Goal: Find specific page/section

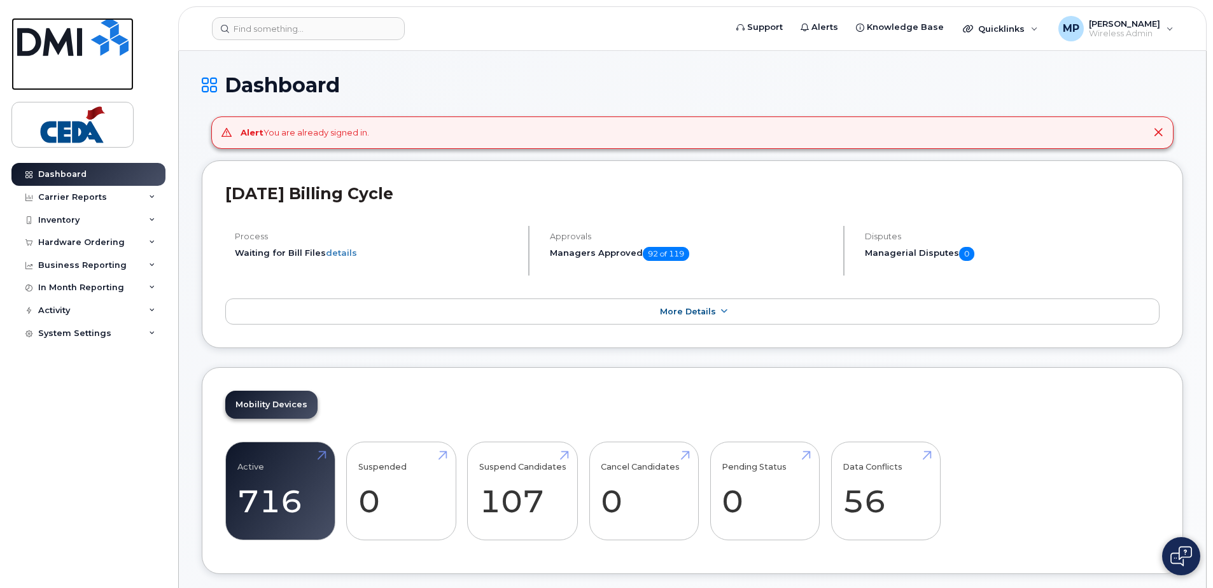
click at [72, 51] on img at bounding box center [72, 37] width 111 height 38
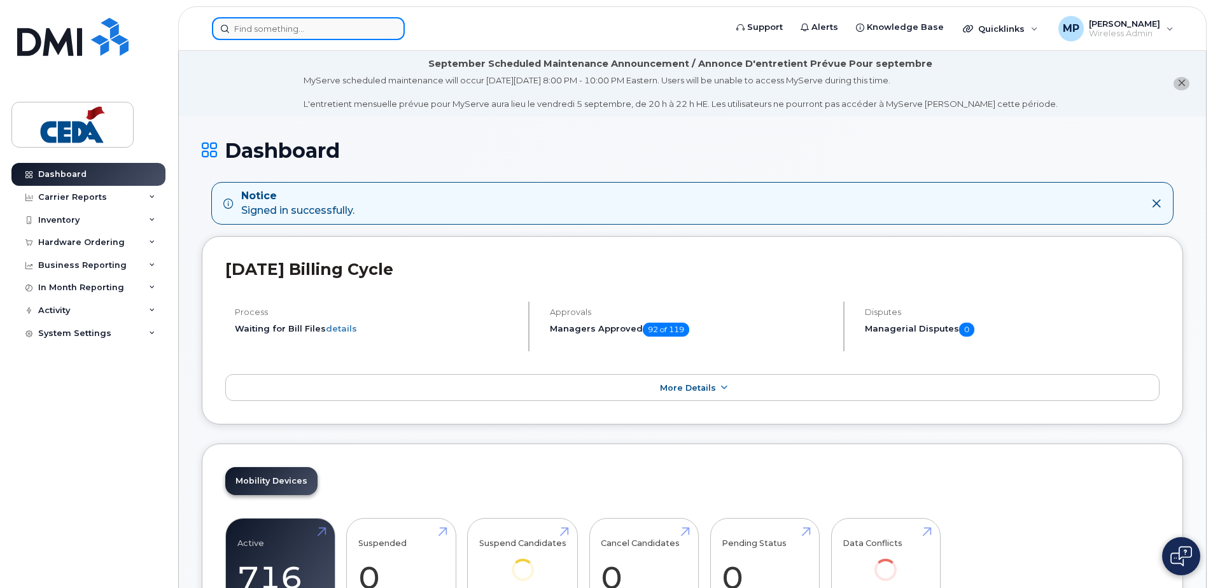
click at [289, 23] on input at bounding box center [308, 28] width 193 height 23
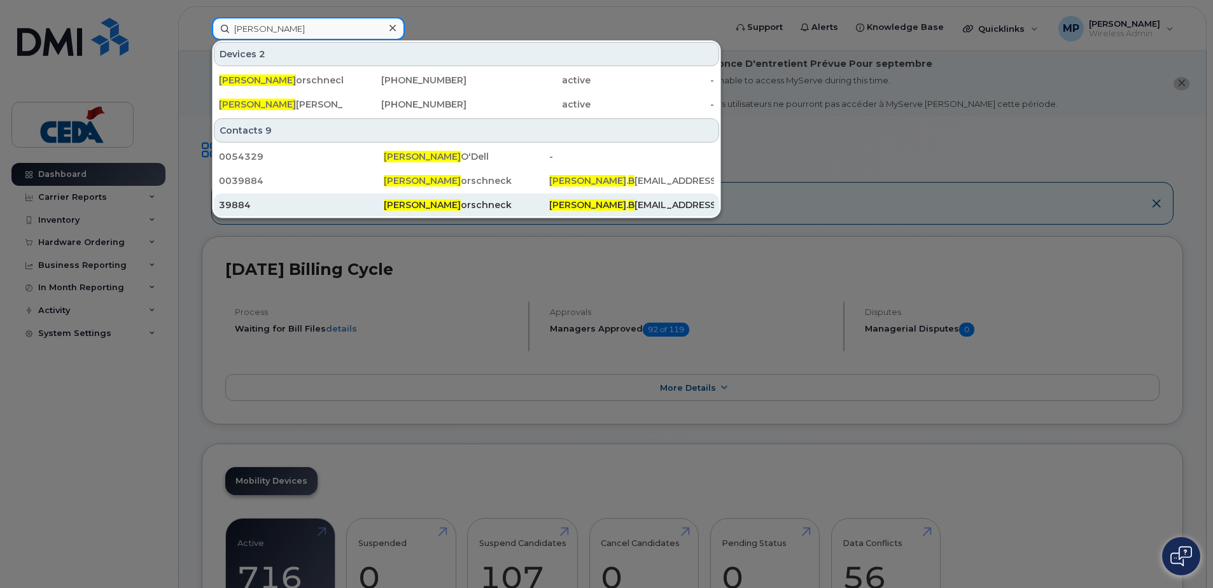
type input "Aaron B"
click at [422, 206] on div "Aaron B orschneck" at bounding box center [466, 205] width 165 height 13
